Goal: Task Accomplishment & Management: Manage account settings

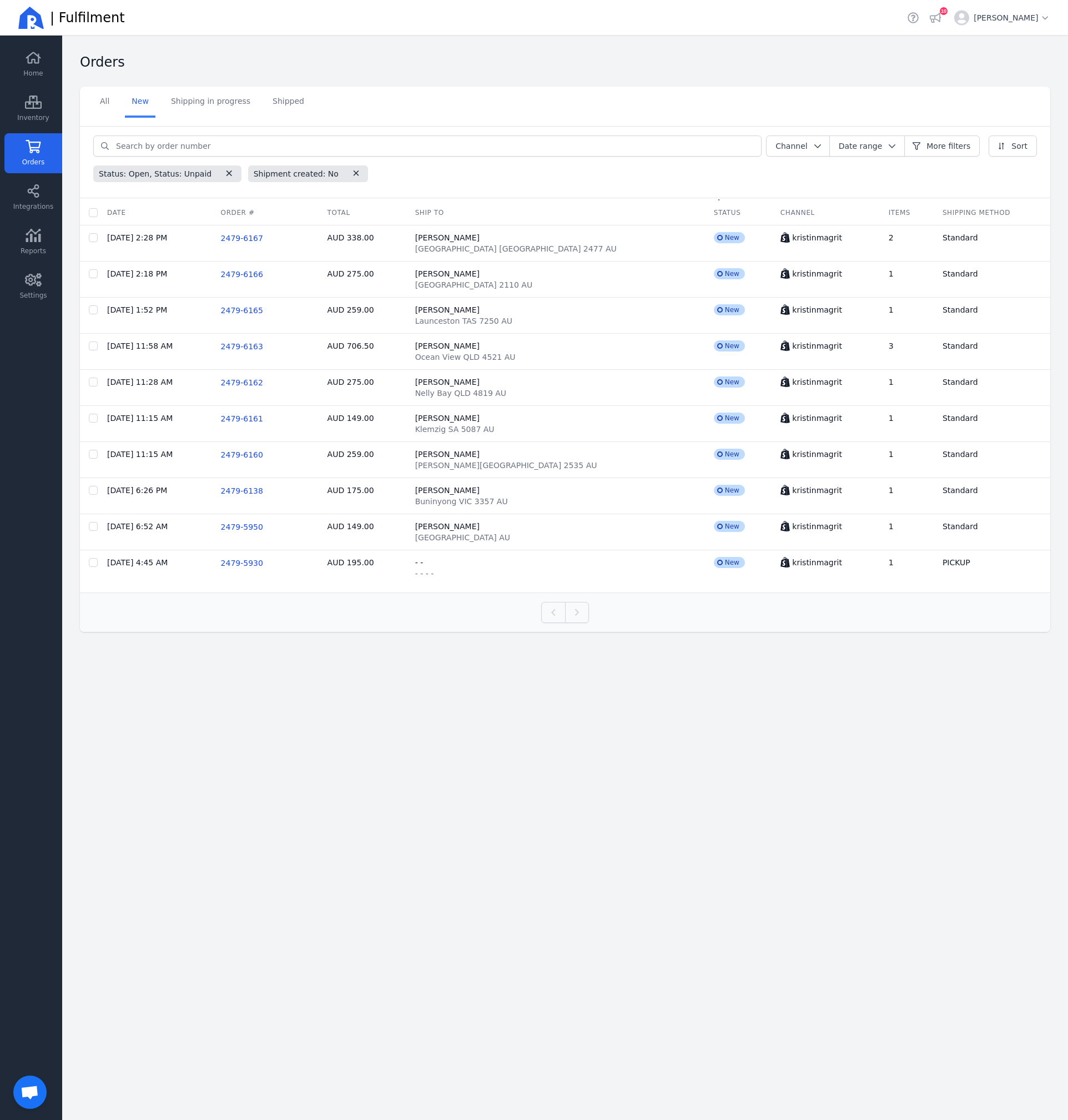
scroll to position [208, 0]
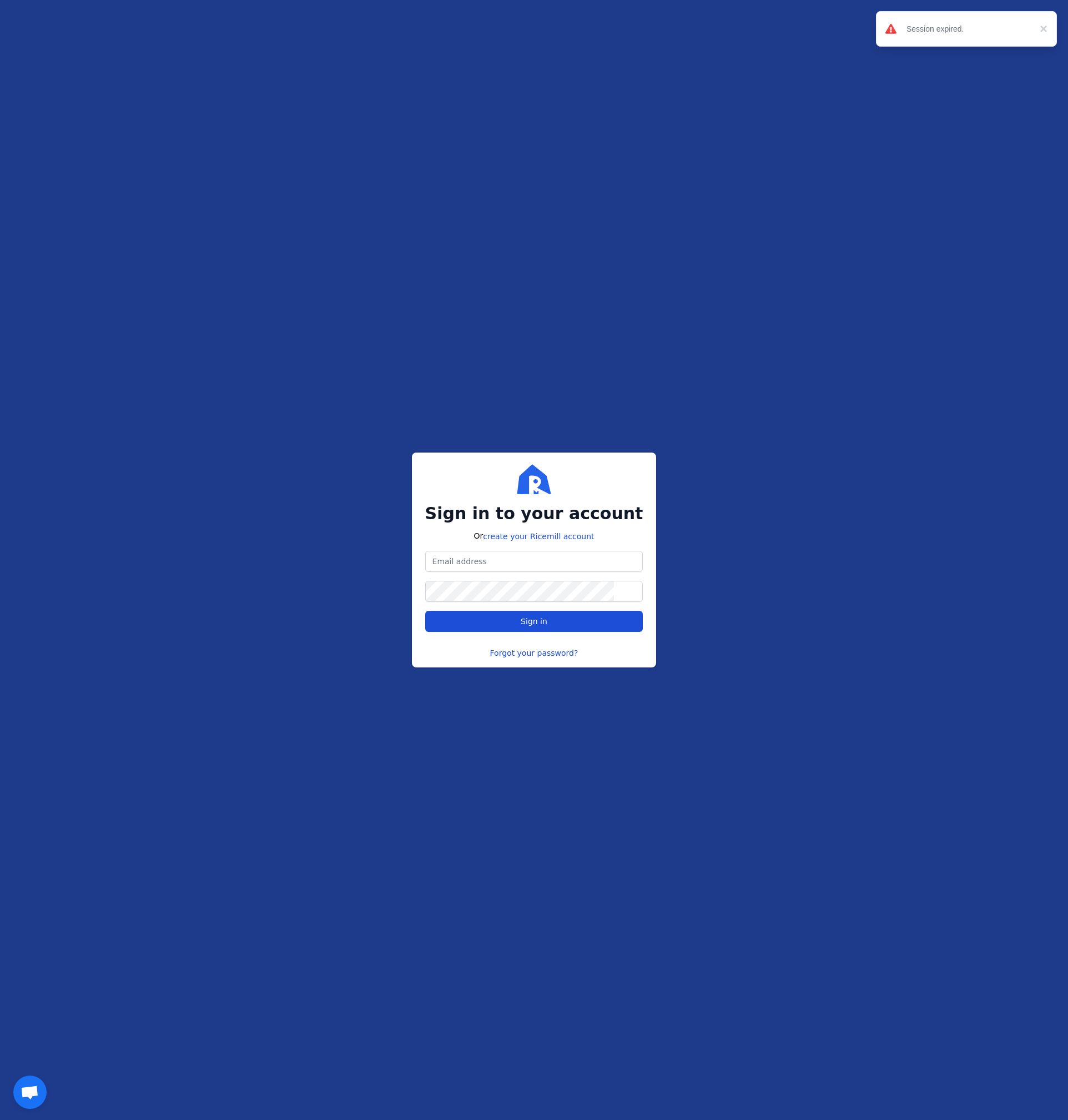
scroll to position [248, 0]
type input "[PERSON_NAME][EMAIL_ADDRESS][DOMAIN_NAME]"
click at [499, 626] on span "Sign in" at bounding box center [534, 621] width 199 height 11
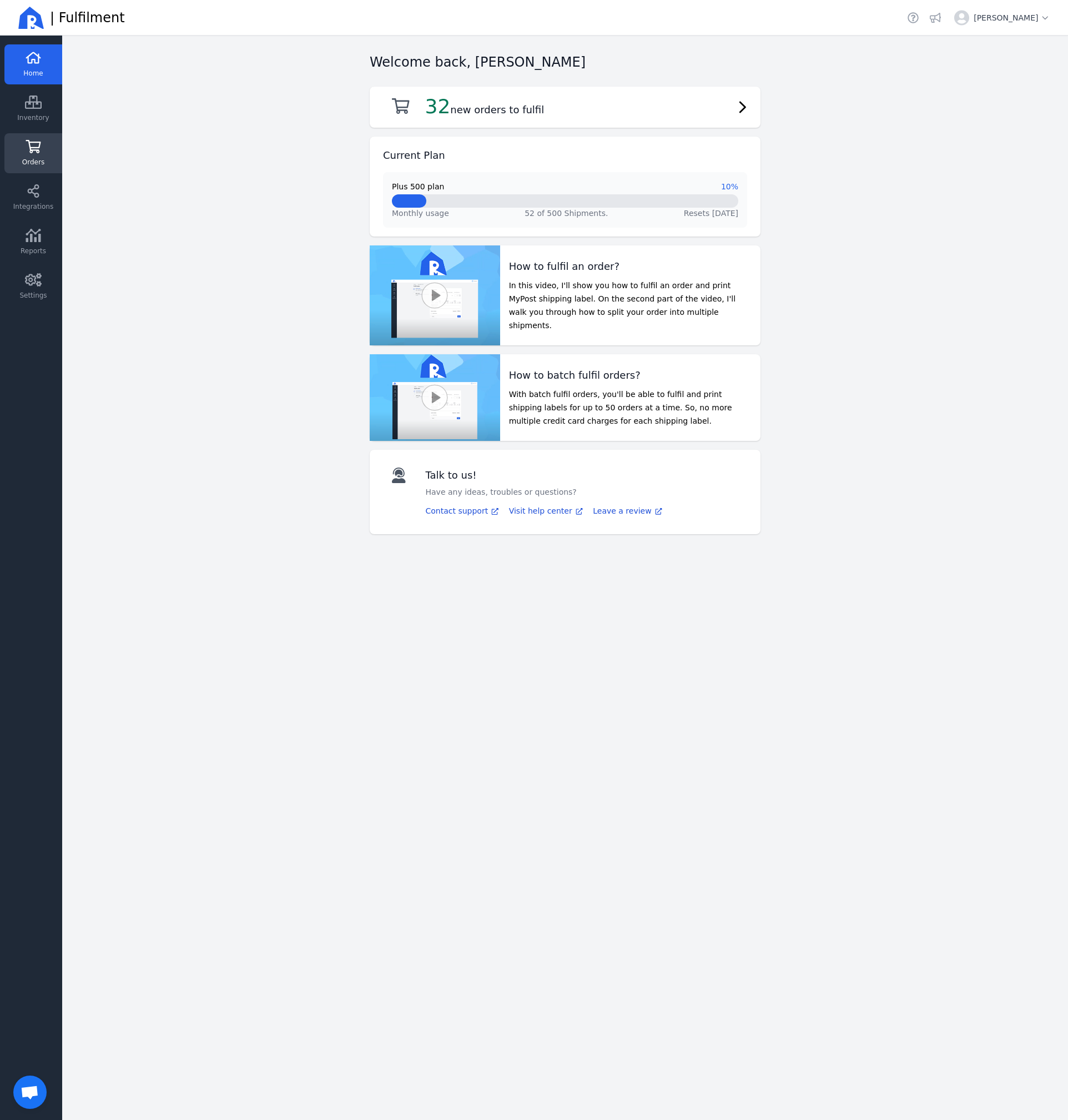
click at [34, 160] on span "Orders" at bounding box center [33, 162] width 22 height 9
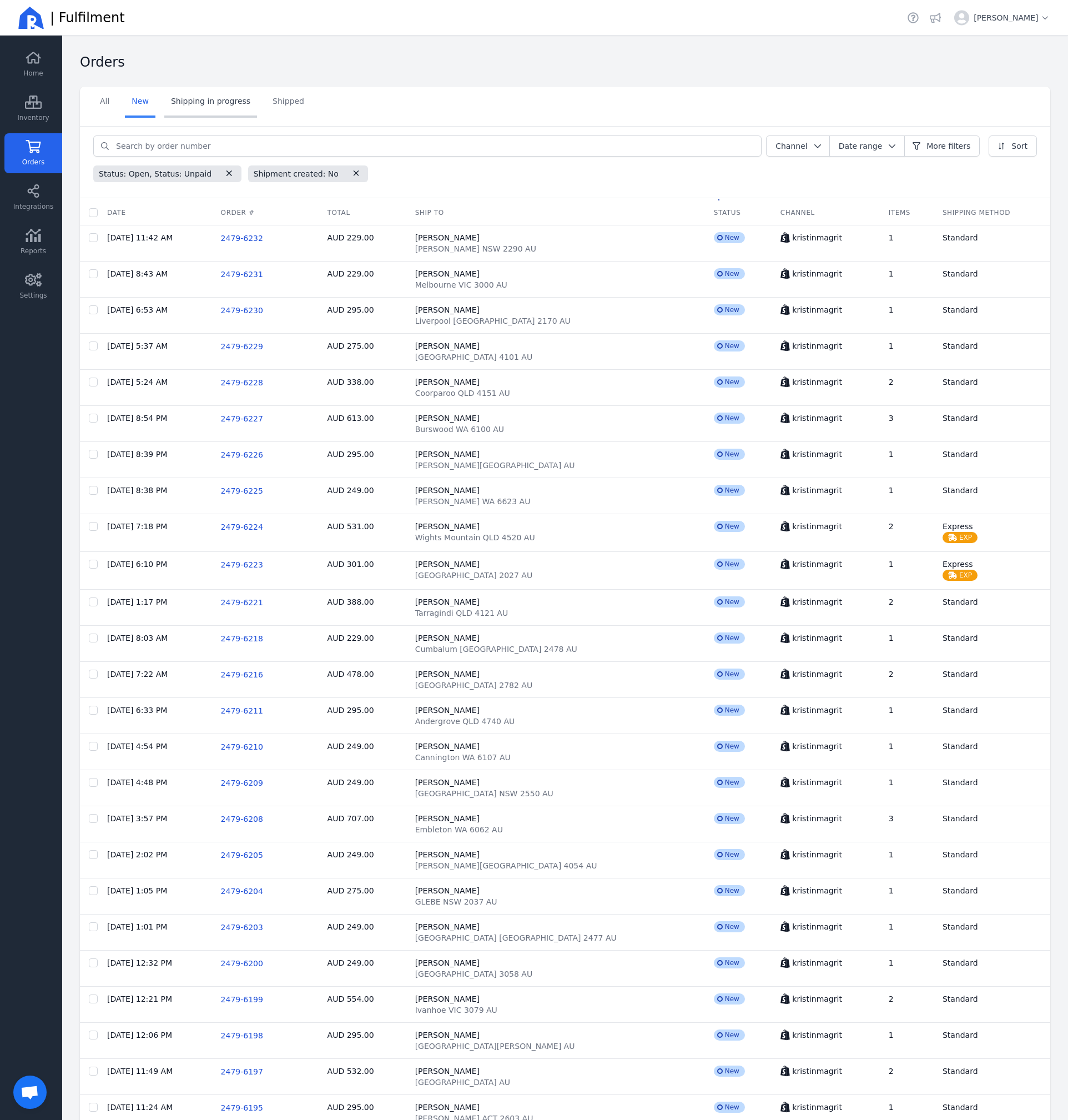
click at [209, 101] on link "Shipping in progress" at bounding box center [210, 101] width 93 height 31
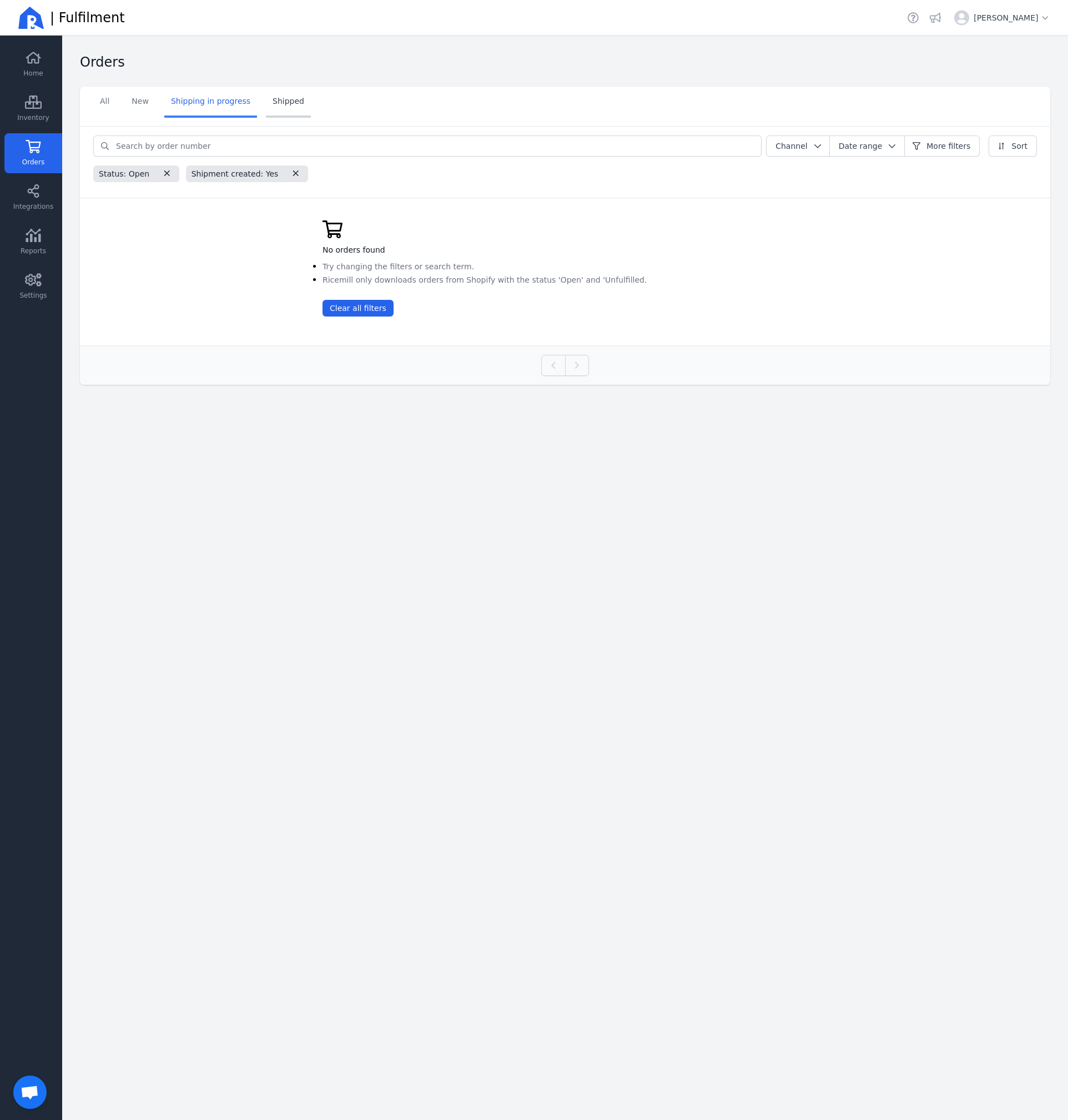
click at [276, 100] on link "Shipped" at bounding box center [288, 101] width 45 height 31
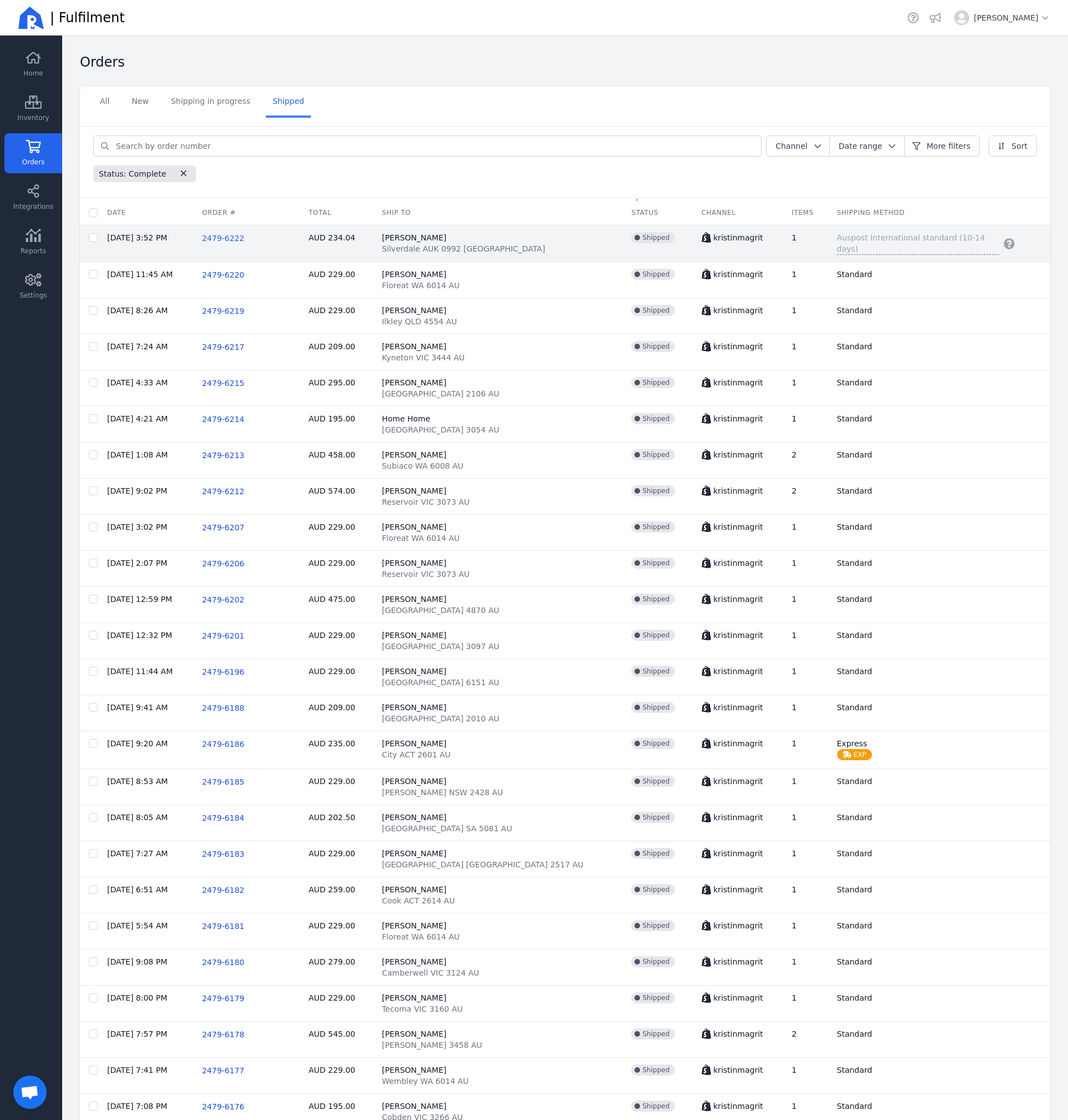
click at [244, 239] on span "2479-6222" at bounding box center [223, 238] width 42 height 9
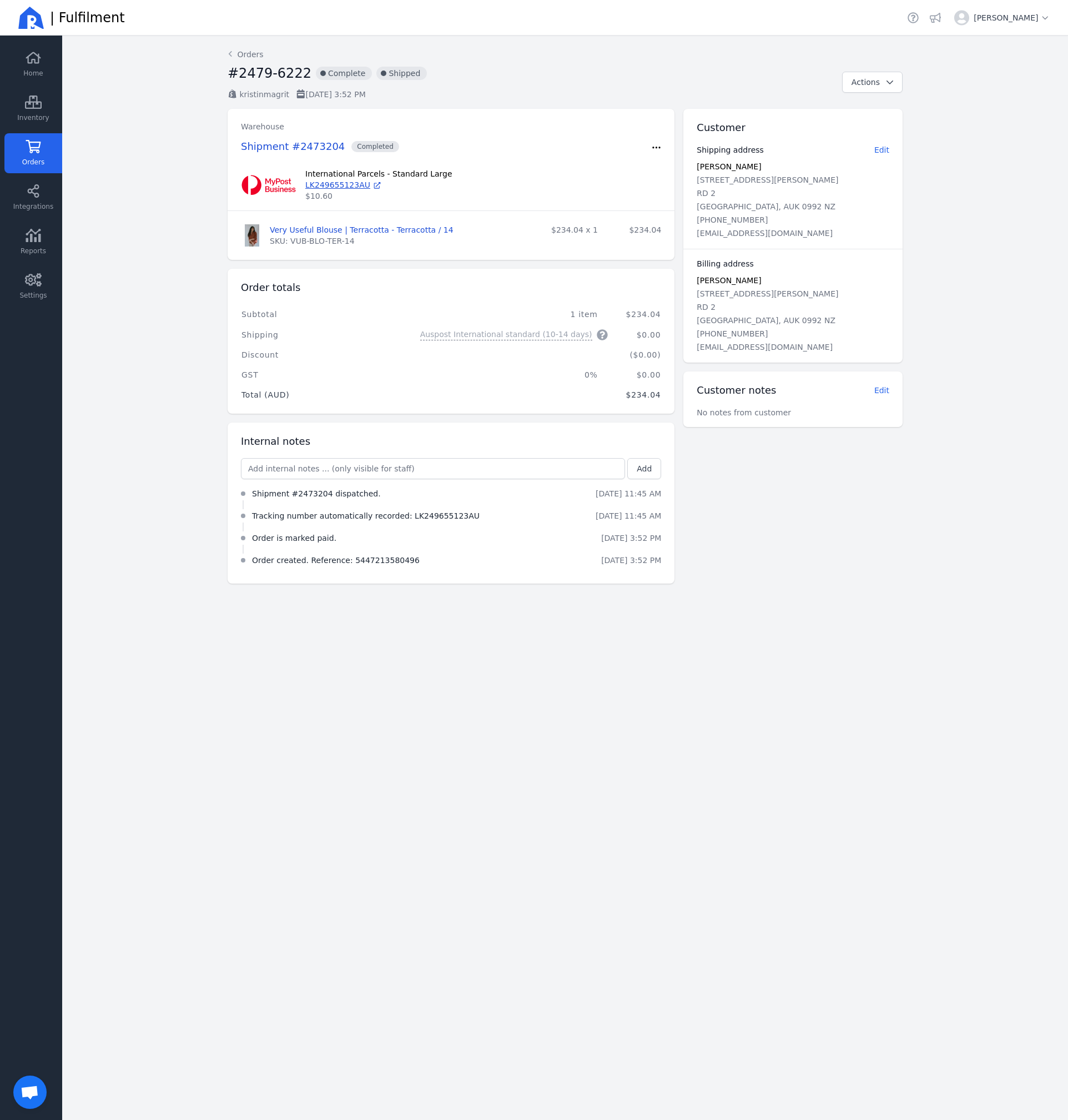
click at [885, 60] on div "Back Orders #2479-6222 incompleted Complete incompleted Shipped kristinmagrit […" at bounding box center [565, 75] width 675 height 51
click at [865, 90] on button "Actions" at bounding box center [872, 82] width 60 height 21
click at [807, 77] on div "#2479-6222 incompleted Complete incompleted Shipped" at bounding box center [530, 76] width 605 height 25
click at [340, 185] on link "LK249655123AU" at bounding box center [343, 185] width 77 height 11
click at [299, 145] on link "Shipment #2473204" at bounding box center [292, 146] width 104 height 12
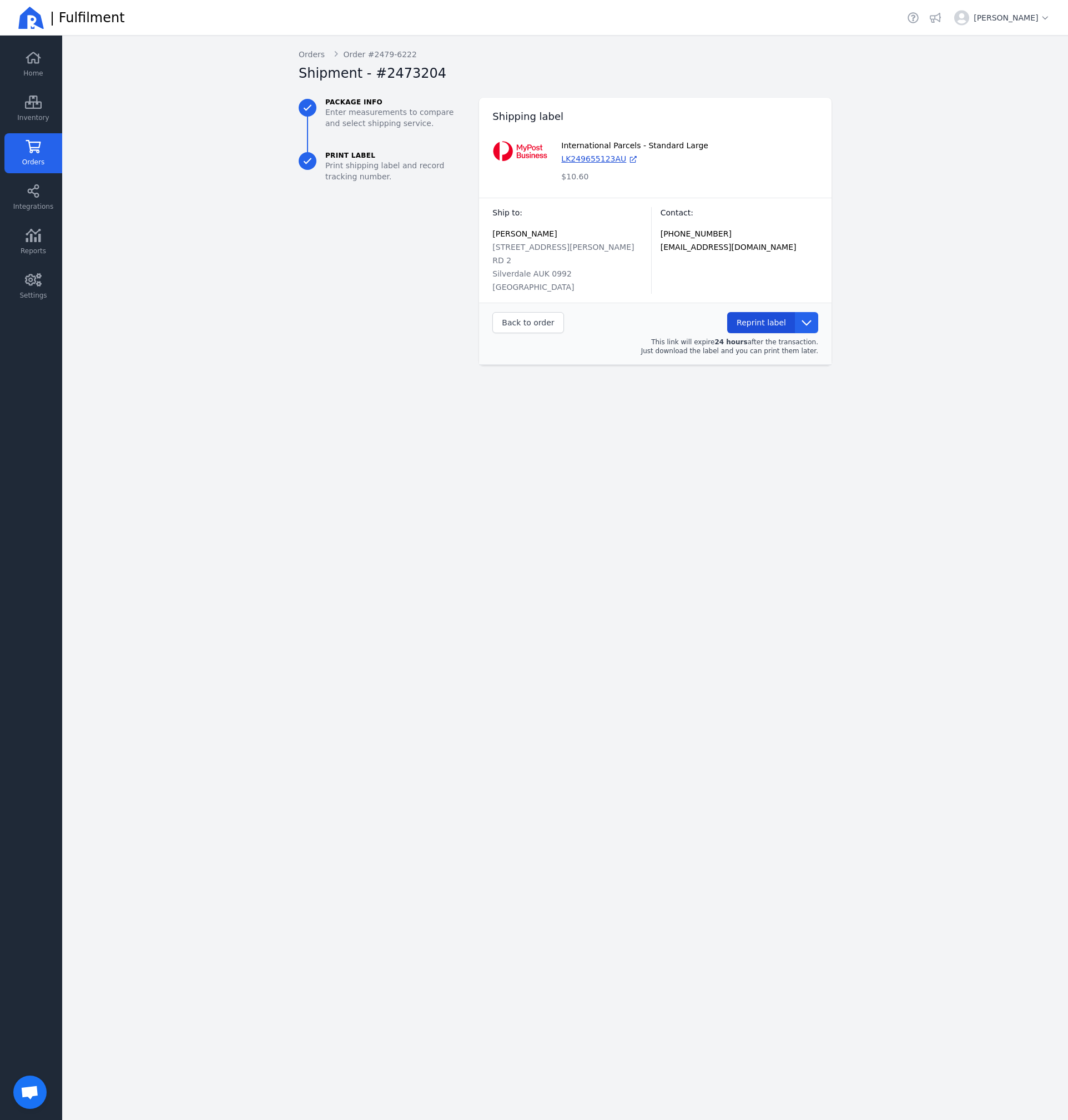
click at [765, 318] on span "Reprint label" at bounding box center [761, 322] width 49 height 9
click at [774, 318] on span "Reprint label" at bounding box center [761, 322] width 49 height 9
click at [773, 318] on span "Reprint label" at bounding box center [761, 322] width 49 height 9
click at [750, 320] on div "Reprint label This link will expire 24 hours after the transaction. Just downlo…" at bounding box center [694, 334] width 247 height 44
click at [756, 315] on button "Reprint label" at bounding box center [761, 323] width 68 height 21
